Goal: Check status: Check status

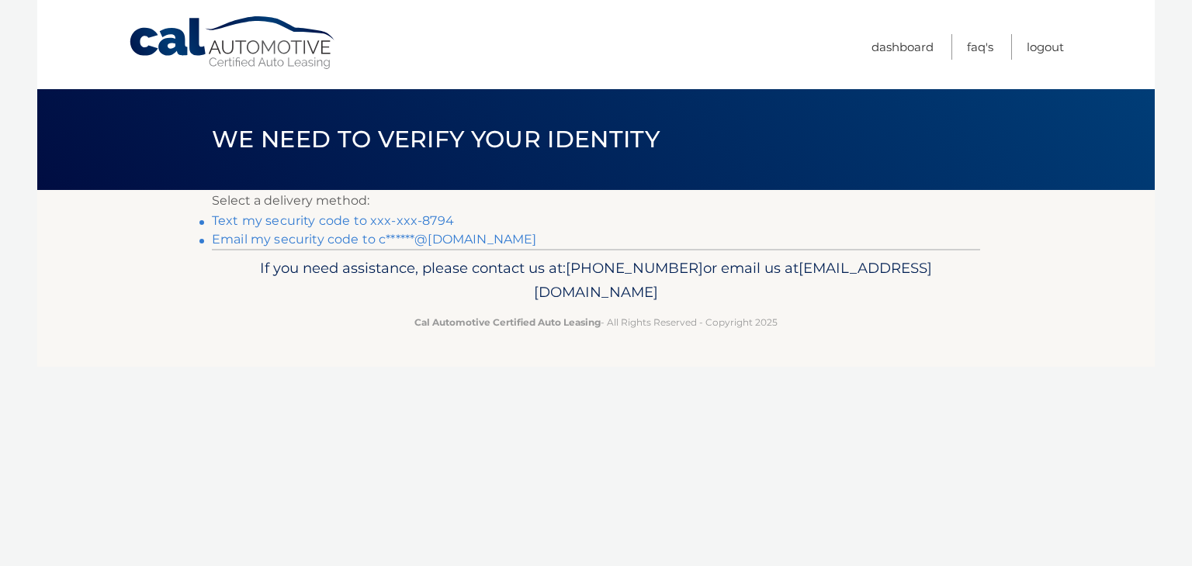
click at [288, 223] on link "Text my security code to xxx-xxx-8794" at bounding box center [333, 220] width 242 height 15
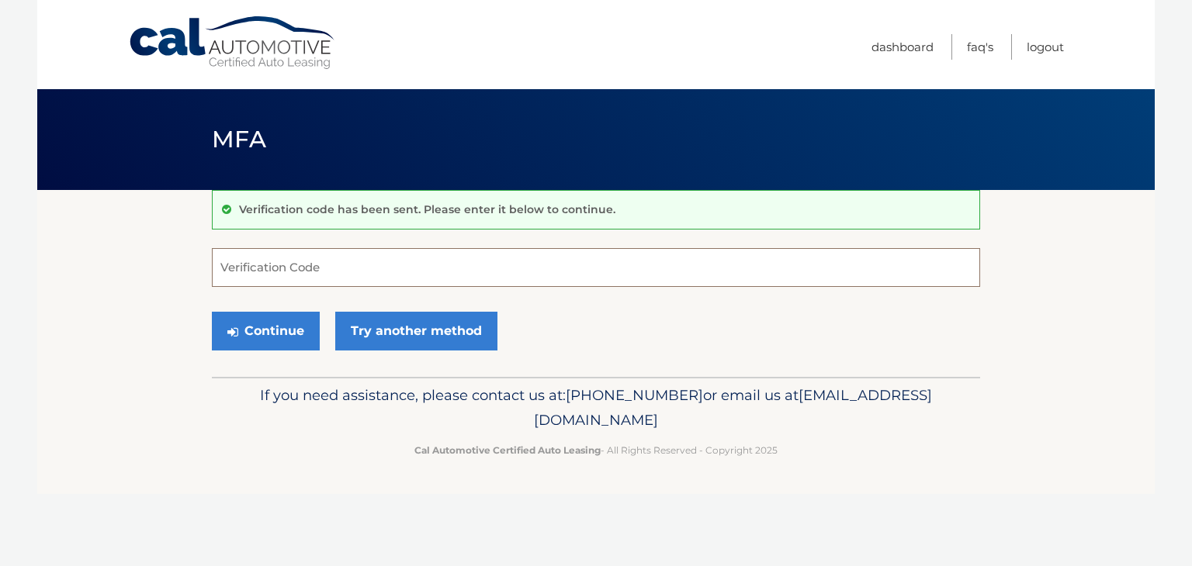
click at [285, 270] on input "Verification Code" at bounding box center [596, 267] width 768 height 39
type input "491937"
click at [266, 331] on button "Continue" at bounding box center [266, 331] width 108 height 39
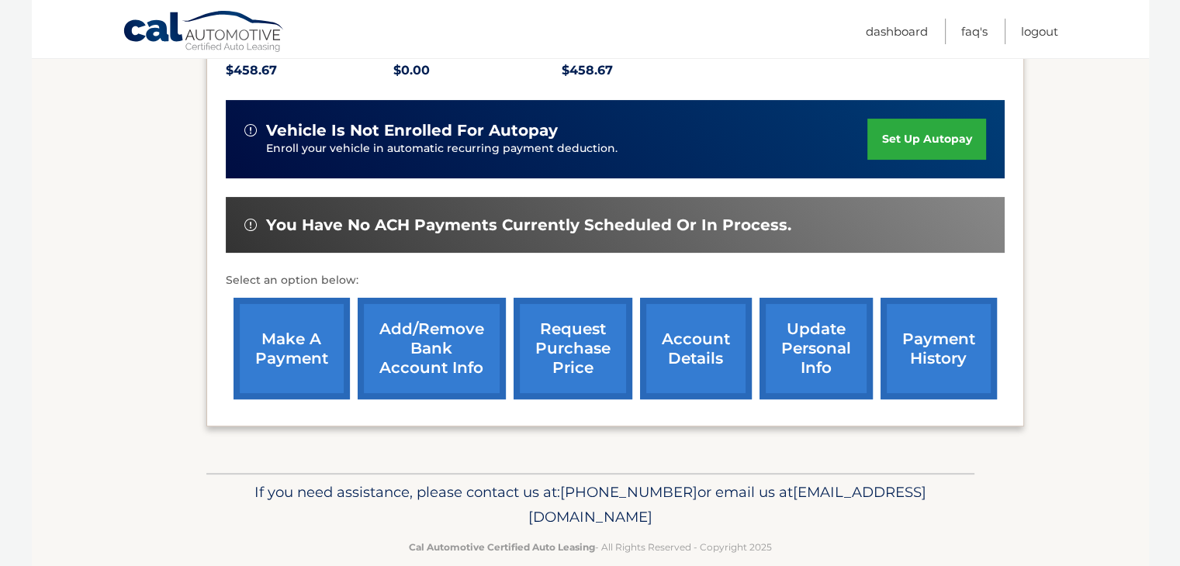
scroll to position [372, 0]
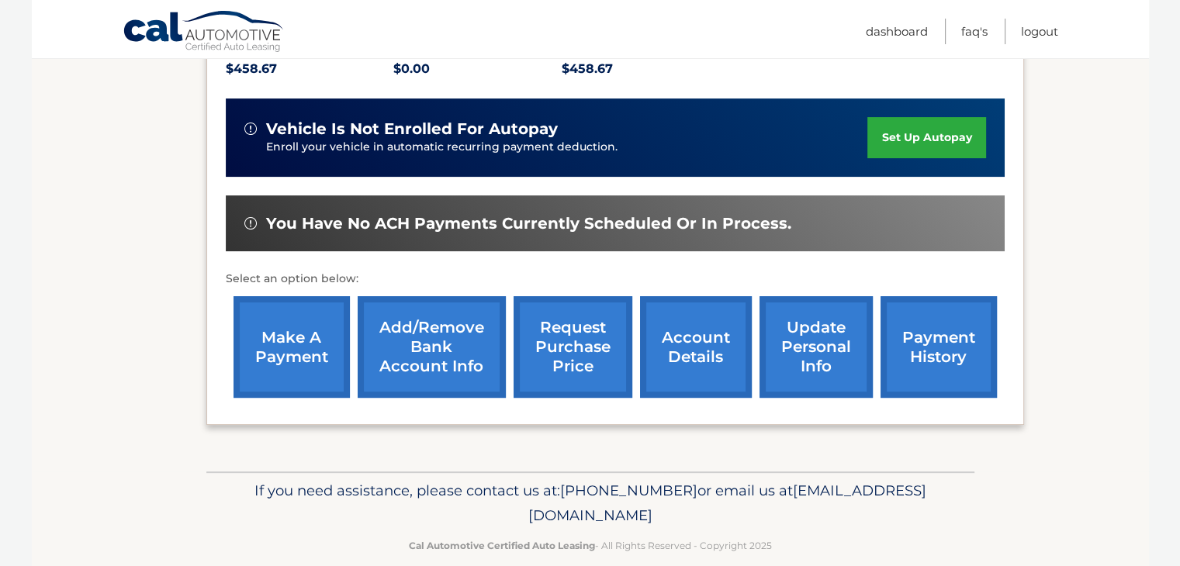
click at [912, 337] on link "payment history" at bounding box center [939, 347] width 116 height 102
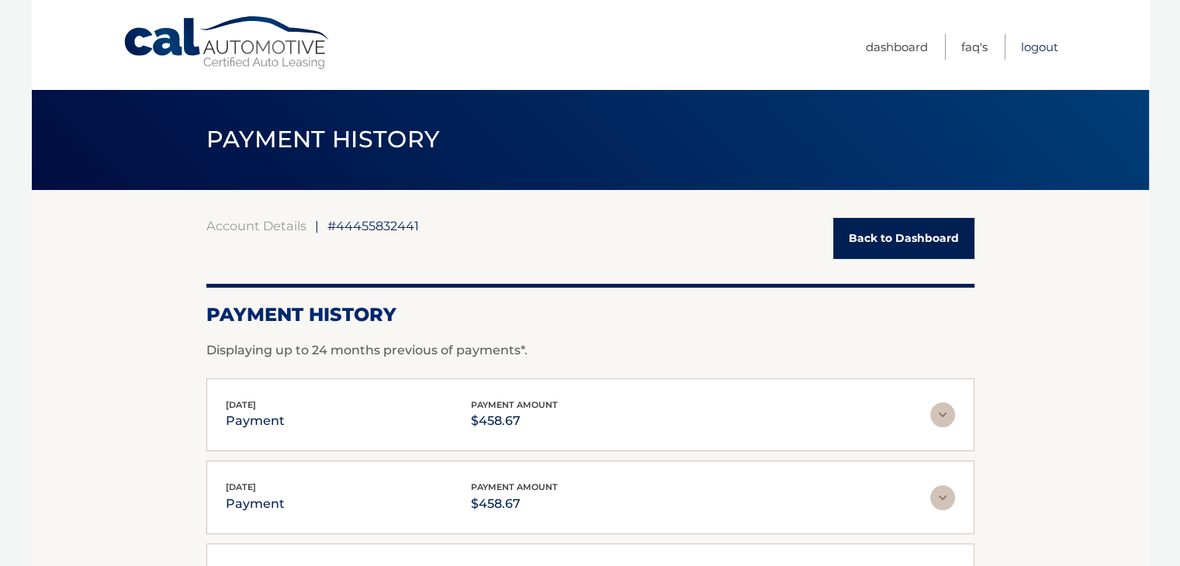
click at [1037, 43] on link "Logout" at bounding box center [1039, 47] width 37 height 26
